Goal: Feedback & Contribution: Contribute content

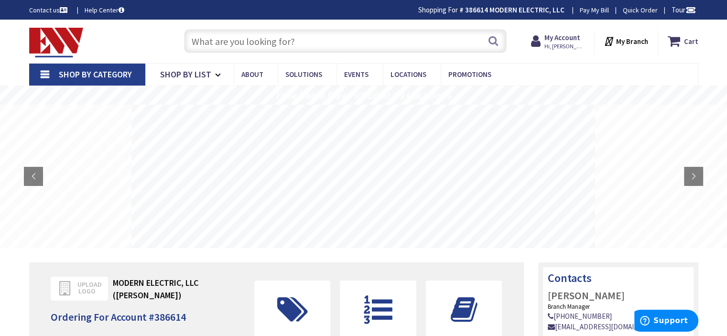
click at [593, 12] on link "Pay My Bill" at bounding box center [594, 10] width 29 height 10
click at [278, 157] on rs-layer at bounding box center [362, 176] width 463 height 143
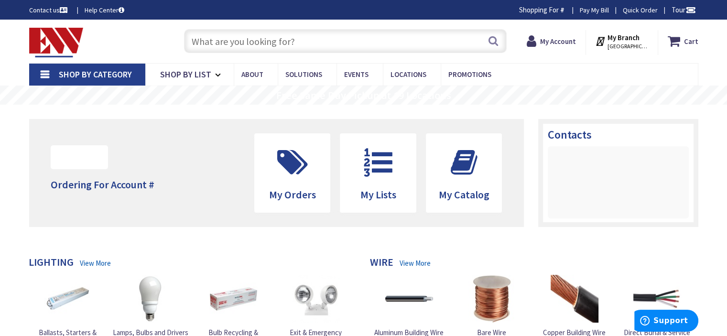
click at [52, 32] on img at bounding box center [56, 43] width 54 height 30
click at [53, 38] on img at bounding box center [56, 43] width 54 height 30
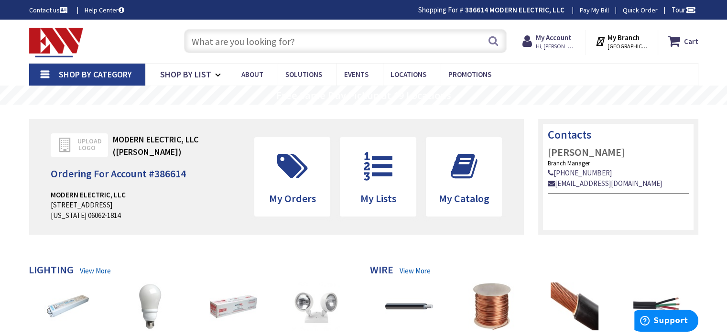
click at [82, 145] on span "Upload Logo" at bounding box center [85, 144] width 24 height 13
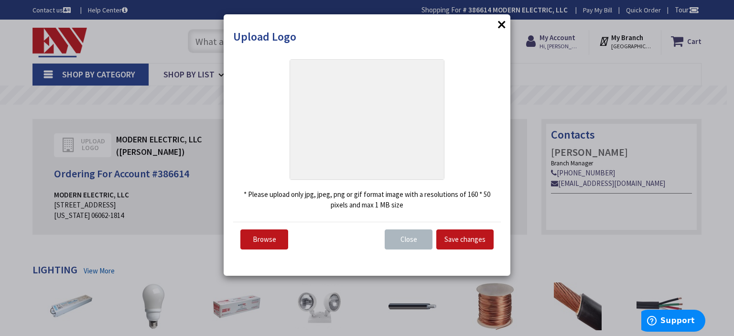
click at [275, 239] on input "file" at bounding box center [264, 239] width 48 height 20
type input "C:\fakepath\Modern Electric_JPG-01.jpg"
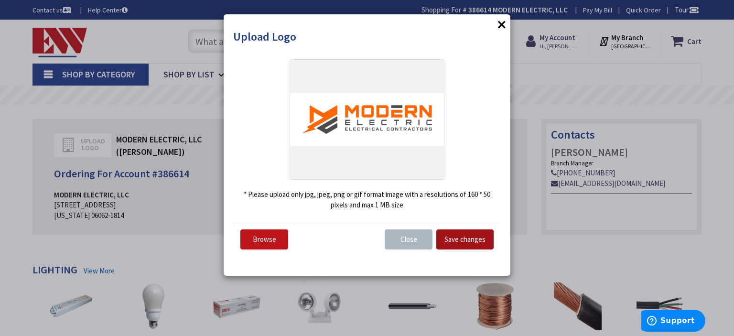
click at [453, 242] on button "Save changes" at bounding box center [464, 239] width 57 height 20
